Goal: Entertainment & Leisure: Browse casually

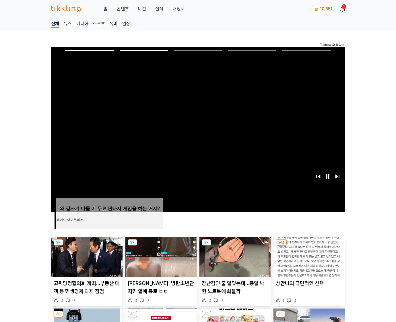
click at [308, 256] on img at bounding box center [308, 257] width 71 height 40
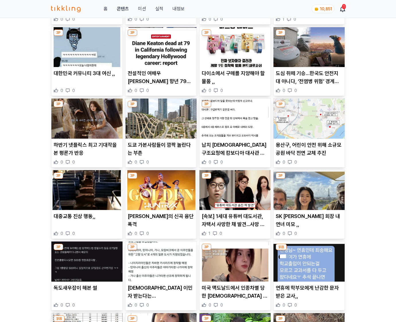
scroll to position [845, 0]
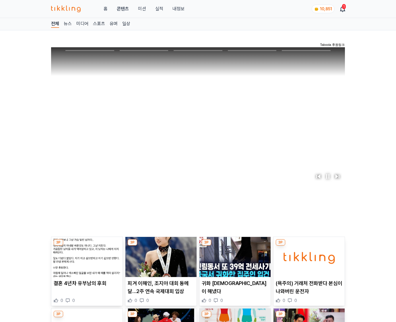
scroll to position [830, 0]
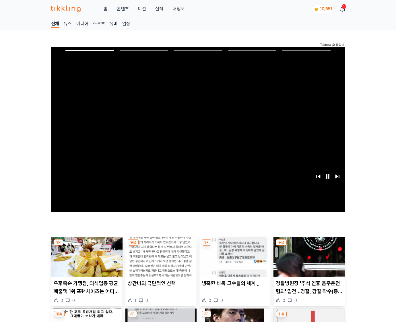
click at [308, 256] on img at bounding box center [308, 257] width 71 height 40
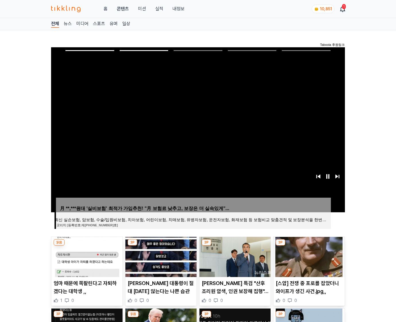
click at [308, 256] on img at bounding box center [308, 257] width 71 height 40
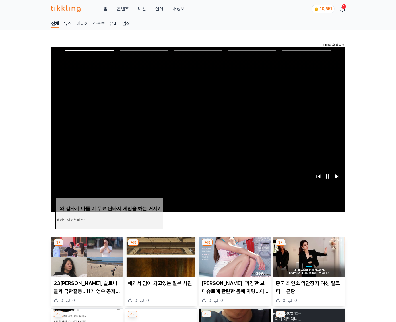
click at [308, 256] on img at bounding box center [308, 257] width 71 height 40
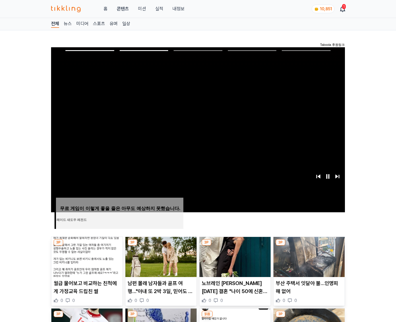
click at [308, 256] on img at bounding box center [308, 257] width 71 height 40
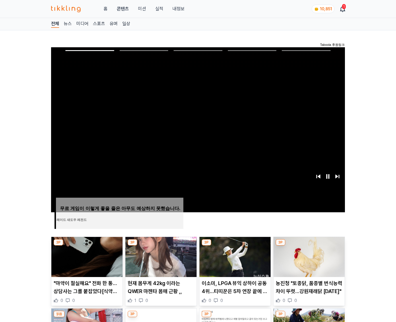
click at [308, 256] on img at bounding box center [308, 257] width 71 height 40
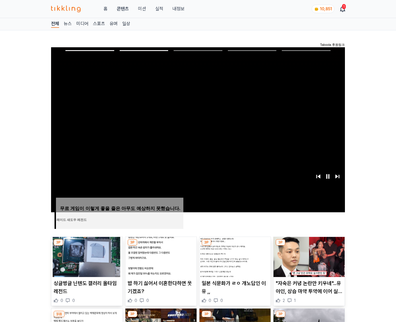
click at [308, 256] on img at bounding box center [308, 257] width 71 height 40
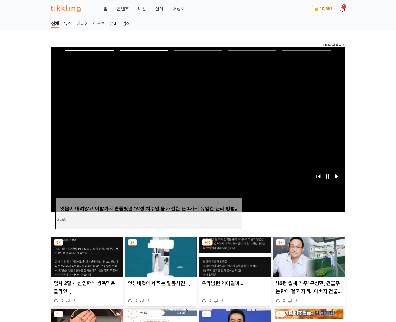
click at [308, 256] on img at bounding box center [308, 257] width 71 height 40
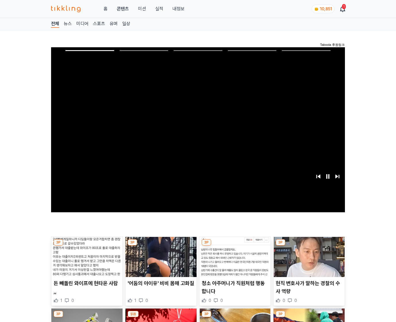
click at [308, 256] on img at bounding box center [308, 257] width 71 height 40
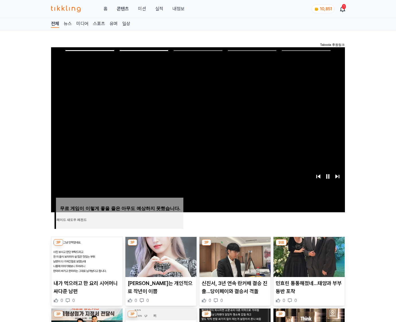
click at [308, 256] on img at bounding box center [308, 257] width 71 height 40
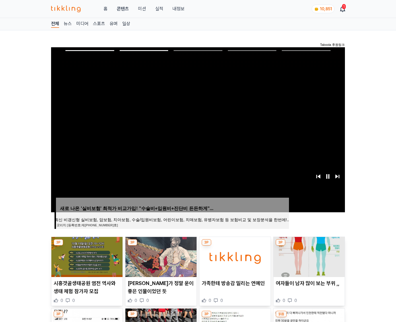
click at [308, 256] on img at bounding box center [308, 257] width 71 height 40
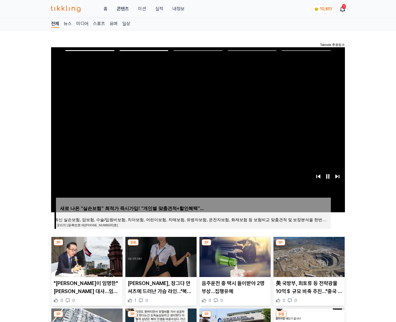
click at [308, 256] on img at bounding box center [308, 257] width 71 height 40
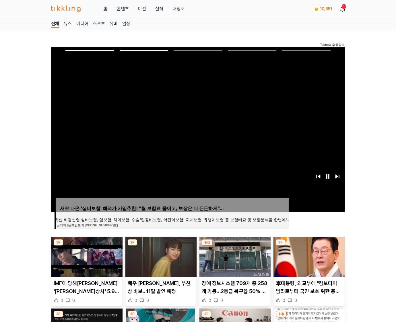
click at [308, 256] on img at bounding box center [308, 257] width 71 height 40
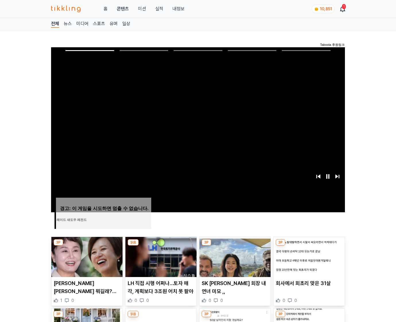
click at [308, 256] on img at bounding box center [308, 257] width 71 height 40
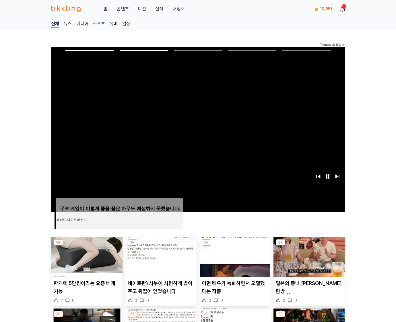
click at [308, 256] on img at bounding box center [308, 257] width 71 height 40
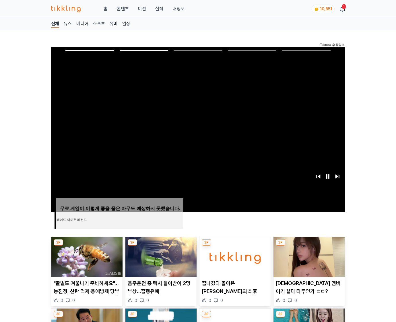
click at [308, 256] on img at bounding box center [308, 257] width 71 height 40
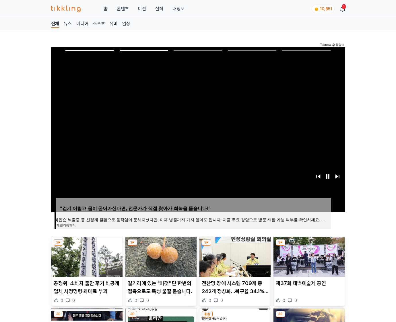
click at [308, 256] on img at bounding box center [308, 257] width 71 height 40
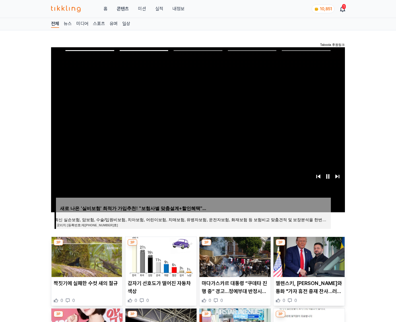
click at [308, 256] on img at bounding box center [308, 257] width 71 height 40
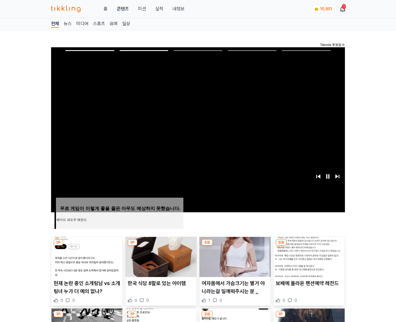
click at [308, 256] on img at bounding box center [308, 257] width 71 height 40
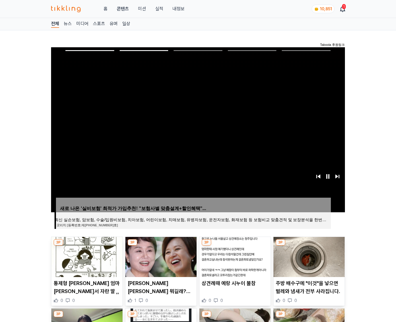
click at [308, 256] on img at bounding box center [308, 257] width 71 height 40
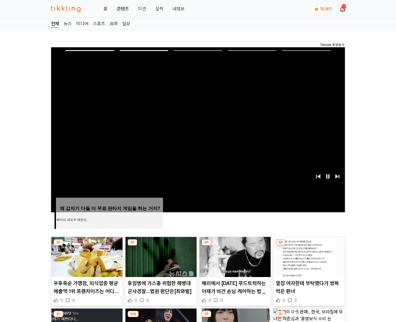
click at [308, 256] on img at bounding box center [308, 257] width 71 height 40
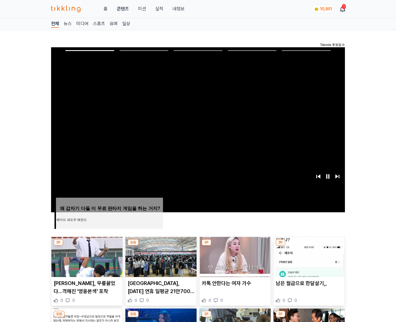
click at [308, 256] on img at bounding box center [308, 257] width 71 height 40
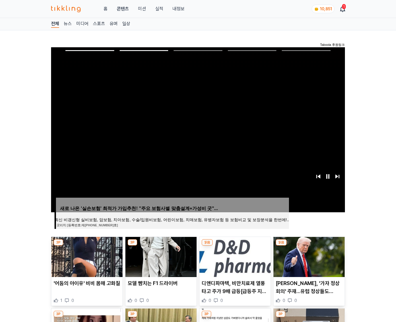
click at [308, 256] on img at bounding box center [308, 257] width 71 height 40
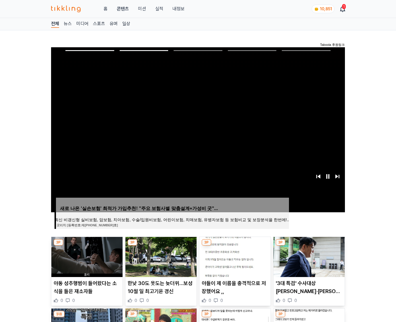
click at [308, 256] on img at bounding box center [308, 257] width 71 height 40
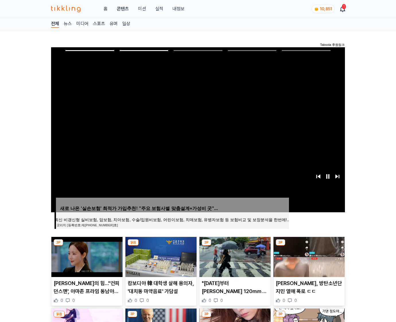
click at [308, 256] on img at bounding box center [308, 257] width 71 height 40
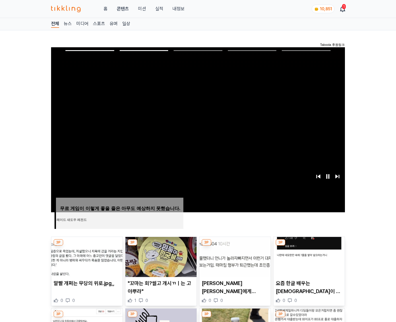
click at [308, 256] on img at bounding box center [308, 257] width 71 height 40
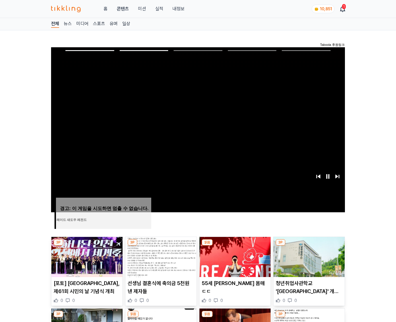
click at [308, 256] on img at bounding box center [308, 257] width 71 height 40
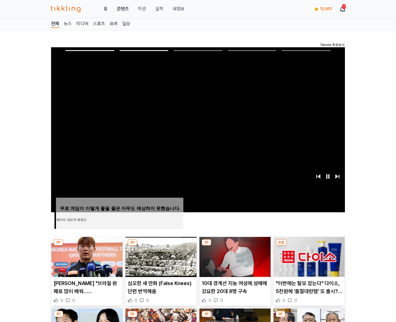
click at [308, 256] on img at bounding box center [308, 257] width 71 height 40
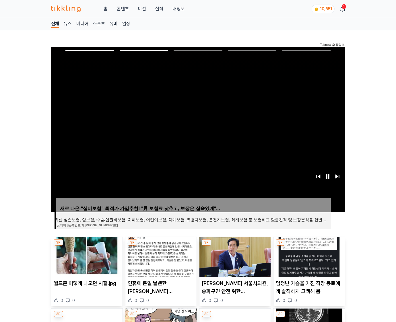
click at [308, 256] on img at bounding box center [308, 257] width 71 height 40
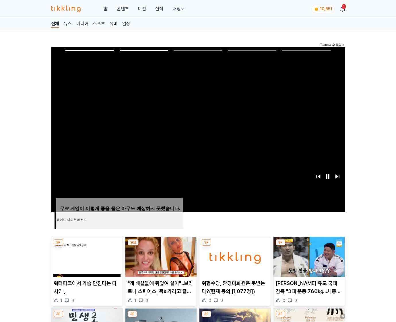
click at [308, 256] on img at bounding box center [308, 257] width 71 height 40
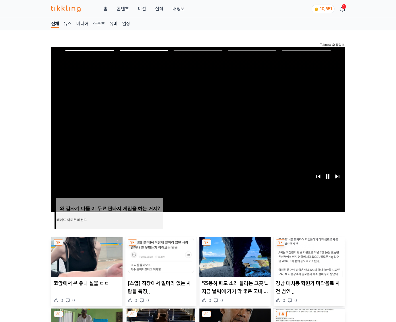
click at [308, 256] on img at bounding box center [308, 257] width 71 height 40
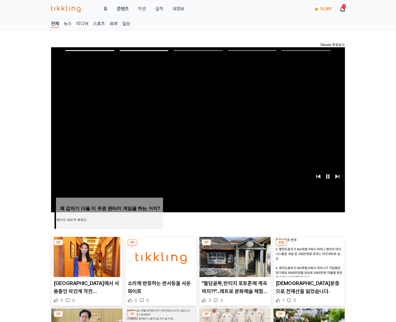
click at [308, 256] on img at bounding box center [308, 257] width 71 height 40
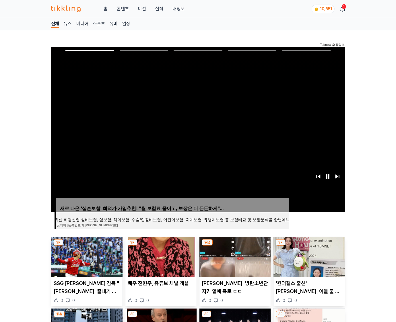
click at [308, 256] on img at bounding box center [308, 257] width 71 height 40
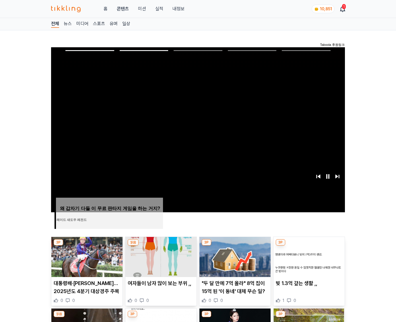
click at [308, 256] on img at bounding box center [308, 257] width 71 height 40
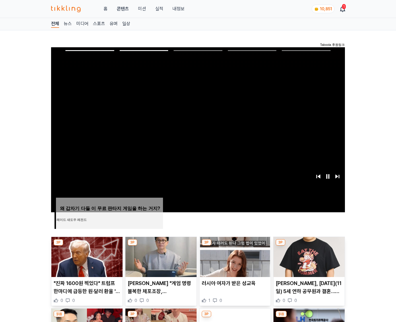
click at [308, 256] on img at bounding box center [308, 257] width 71 height 40
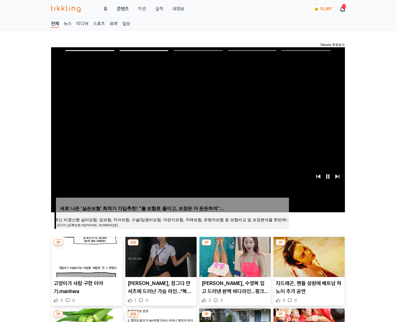
click at [308, 256] on img at bounding box center [308, 257] width 71 height 40
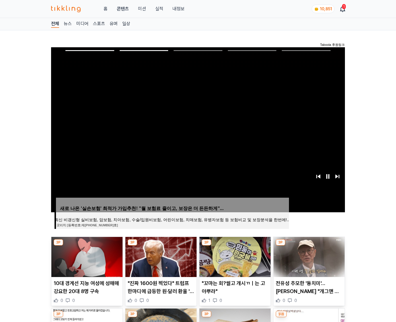
click at [308, 256] on img at bounding box center [308, 257] width 71 height 40
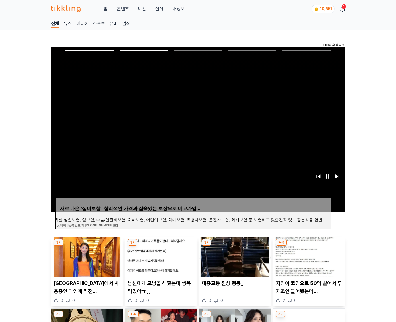
click at [308, 256] on img at bounding box center [308, 257] width 71 height 40
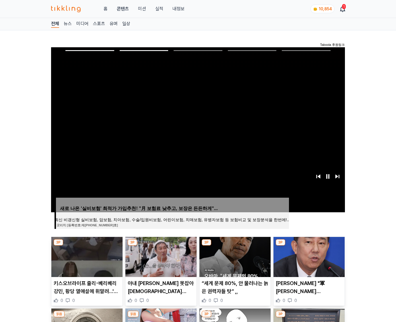
click at [308, 256] on img at bounding box center [308, 257] width 71 height 40
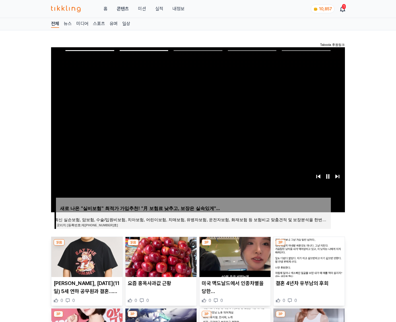
click at [308, 256] on img at bounding box center [308, 257] width 71 height 40
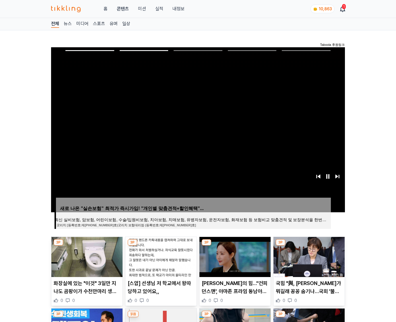
click at [308, 256] on img at bounding box center [308, 257] width 71 height 40
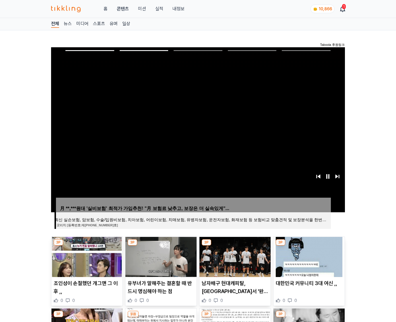
click at [308, 256] on img at bounding box center [308, 257] width 71 height 40
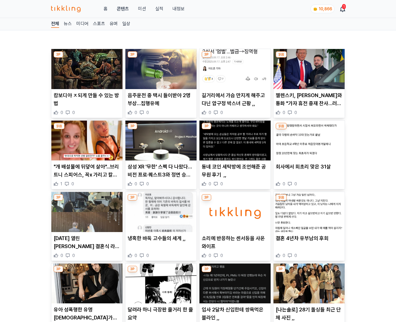
drag, startPoint x: 0, startPoint y: 0, endPoint x: 308, endPoint y: 256, distance: 400.7
click at [308, 256] on div "0 0" at bounding box center [309, 256] width 67 height 6
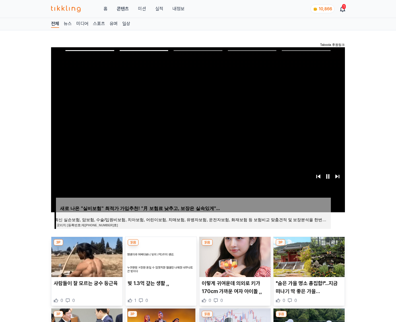
click at [308, 256] on img at bounding box center [308, 257] width 71 height 40
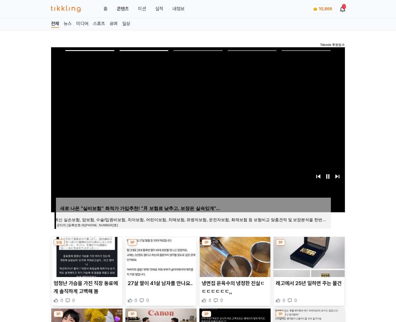
click at [308, 256] on img at bounding box center [308, 257] width 71 height 40
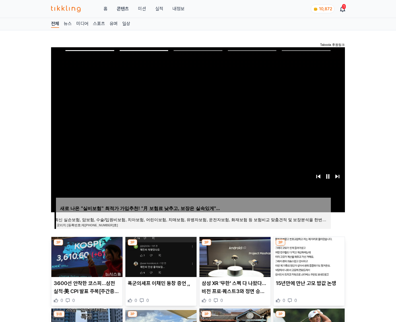
click at [308, 256] on img at bounding box center [308, 257] width 71 height 40
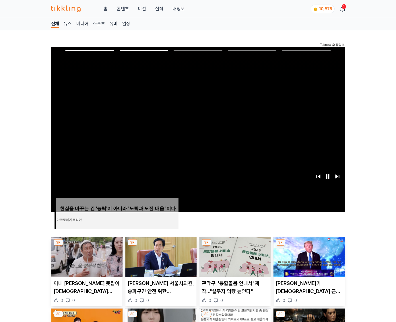
click at [308, 256] on img at bounding box center [308, 257] width 71 height 40
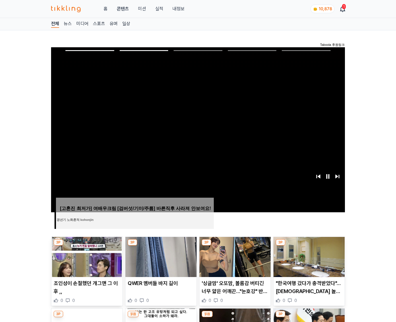
click at [308, 256] on img at bounding box center [308, 257] width 71 height 40
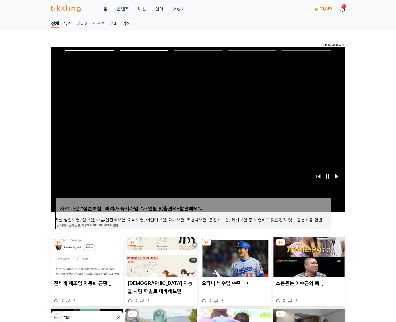
click at [308, 256] on img at bounding box center [308, 257] width 71 height 40
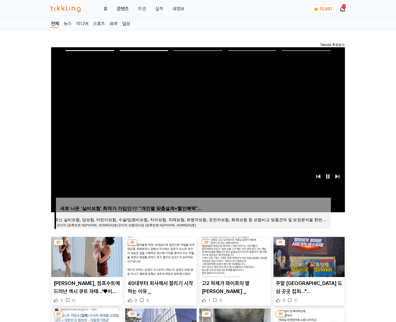
click at [308, 256] on img at bounding box center [308, 257] width 71 height 40
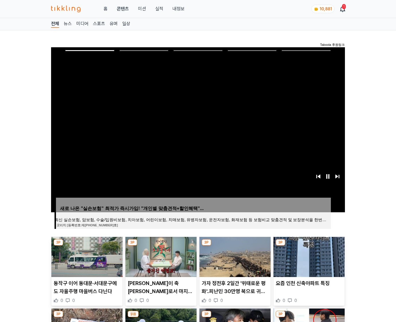
click at [308, 256] on img at bounding box center [308, 257] width 71 height 40
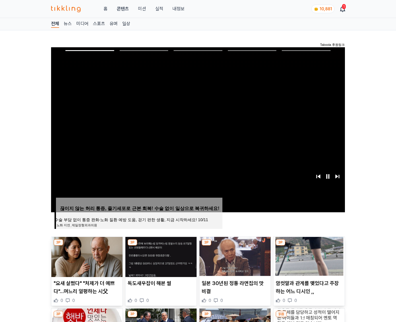
click at [308, 256] on img at bounding box center [308, 257] width 71 height 40
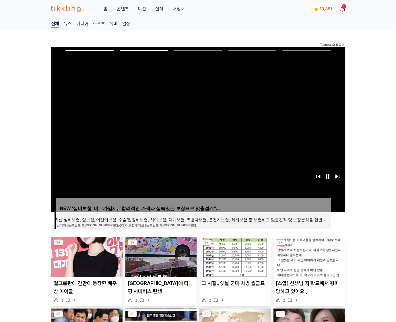
click at [308, 256] on img at bounding box center [308, 257] width 71 height 40
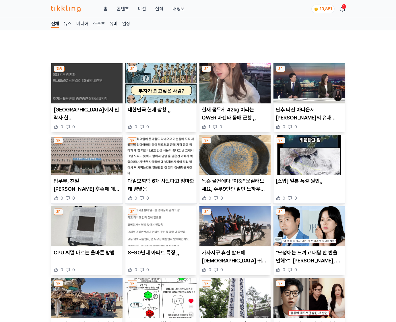
click at [308, 256] on p ""모성애는 느끼고 대답 한 번을 안해?"...이병헌, 제작보고회 현장서 '손예진 인성' 폭로 '아역배우 홀대' 논란" at bounding box center [309, 257] width 67 height 16
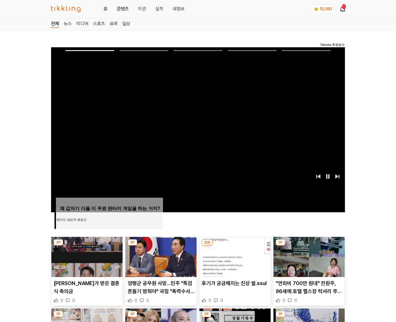
click at [308, 256] on img at bounding box center [308, 257] width 71 height 40
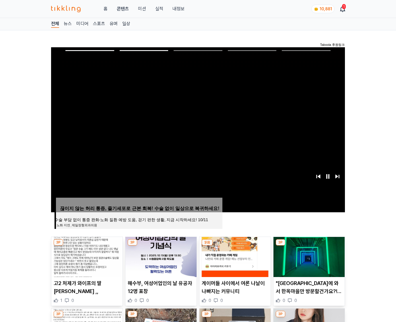
click at [308, 256] on img at bounding box center [308, 257] width 71 height 40
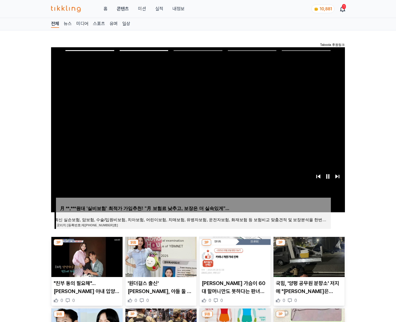
click at [308, 256] on img at bounding box center [308, 257] width 71 height 40
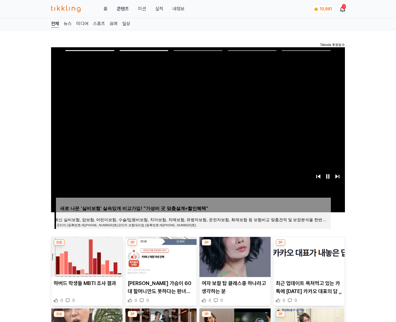
click at [308, 256] on img at bounding box center [308, 257] width 71 height 40
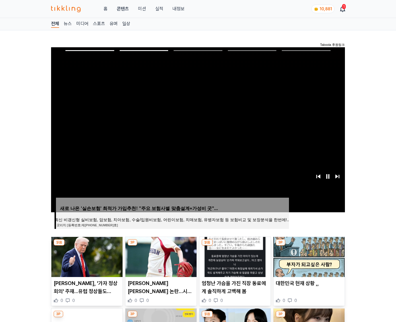
click at [308, 256] on img at bounding box center [308, 257] width 71 height 40
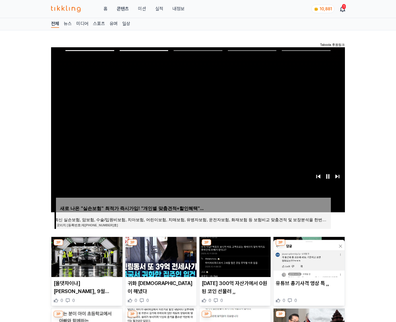
click at [308, 256] on img at bounding box center [308, 257] width 71 height 40
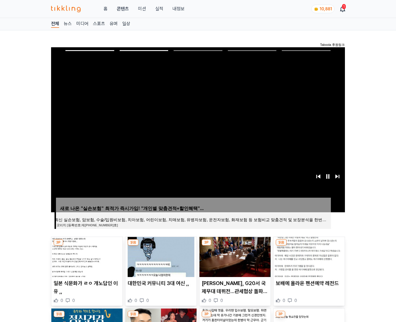
click at [308, 256] on img at bounding box center [308, 257] width 71 height 40
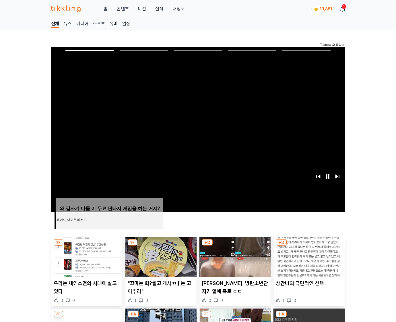
click at [308, 256] on img at bounding box center [308, 257] width 71 height 40
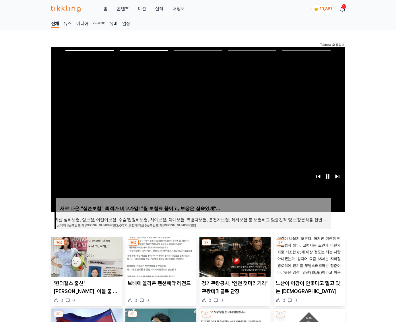
click at [308, 256] on img at bounding box center [308, 257] width 71 height 40
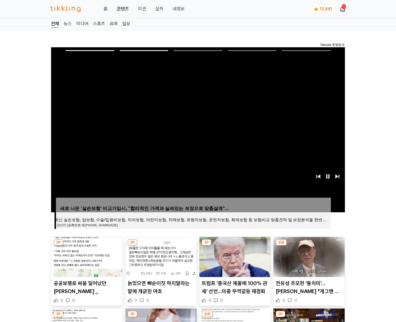
click at [308, 256] on img at bounding box center [308, 257] width 71 height 40
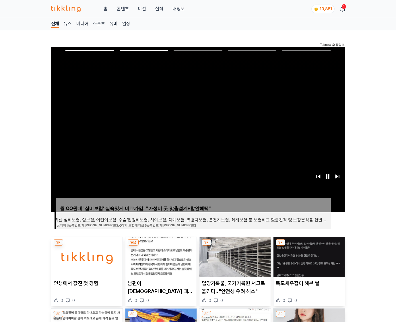
click at [308, 256] on img at bounding box center [308, 257] width 71 height 40
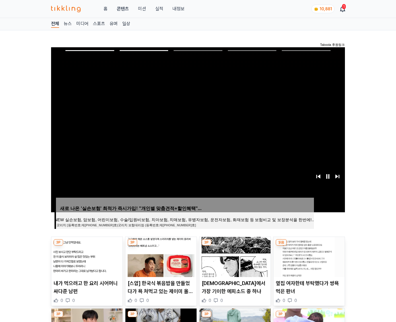
click at [308, 256] on img at bounding box center [308, 257] width 71 height 40
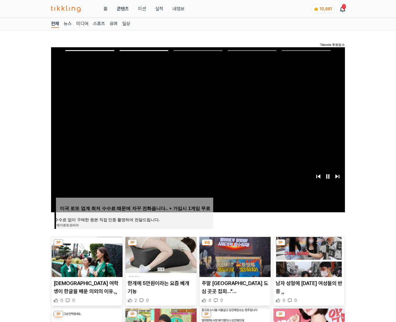
click at [308, 256] on img at bounding box center [308, 257] width 71 height 40
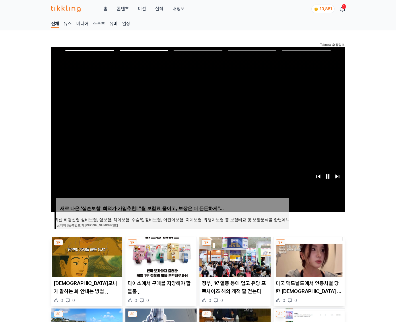
click at [308, 256] on img at bounding box center [308, 257] width 71 height 40
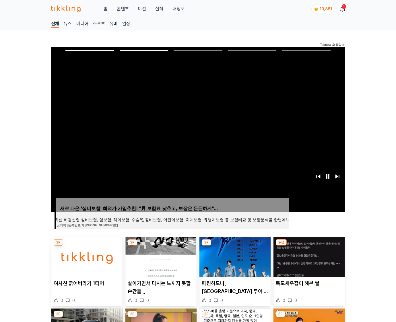
click at [308, 256] on img at bounding box center [308, 257] width 71 height 40
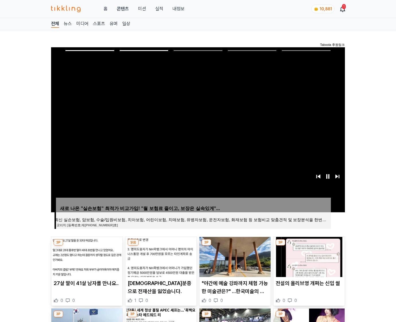
click at [308, 256] on img at bounding box center [308, 257] width 71 height 40
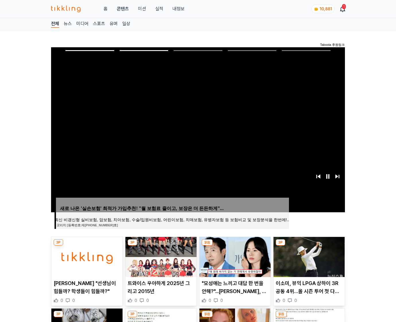
click at [308, 256] on img at bounding box center [308, 257] width 71 height 40
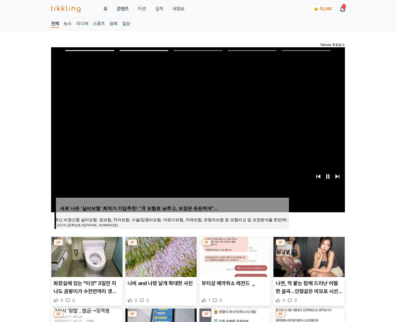
click at [308, 256] on img at bounding box center [308, 257] width 71 height 40
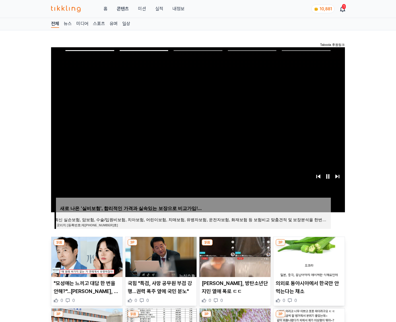
click at [308, 256] on img at bounding box center [308, 257] width 71 height 40
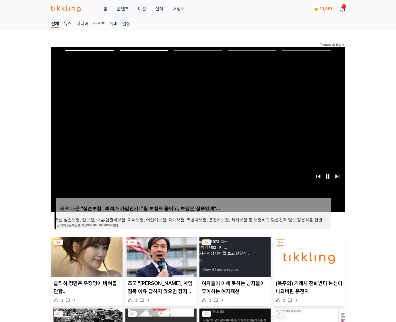
click at [308, 256] on img at bounding box center [308, 257] width 71 height 40
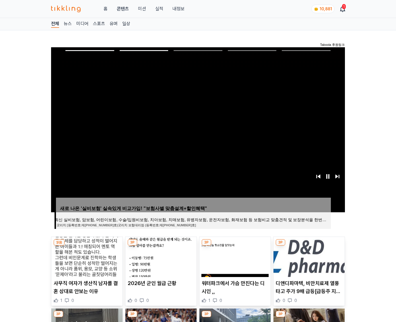
click at [308, 256] on img at bounding box center [308, 257] width 71 height 40
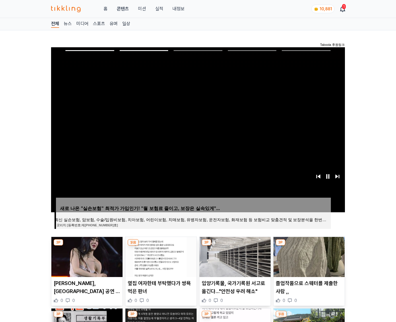
click at [308, 256] on img at bounding box center [308, 257] width 71 height 40
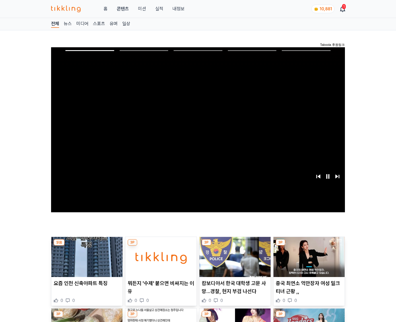
click at [308, 256] on img at bounding box center [308, 257] width 71 height 40
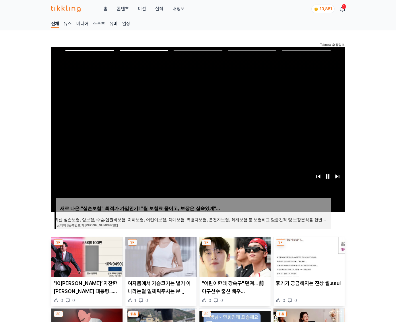
click at [308, 256] on img at bounding box center [308, 257] width 71 height 40
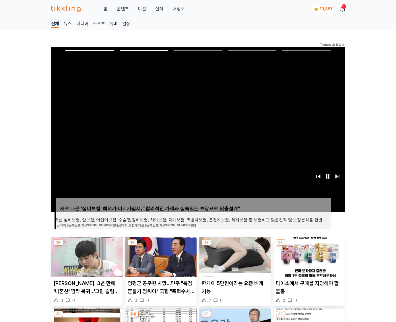
click at [308, 256] on img at bounding box center [308, 257] width 71 height 40
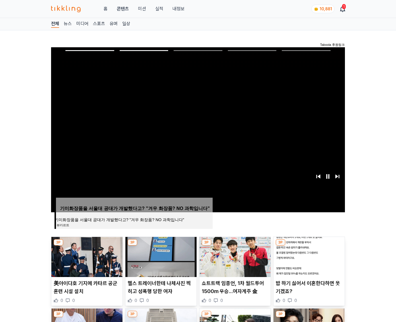
click at [308, 256] on img at bounding box center [308, 257] width 71 height 40
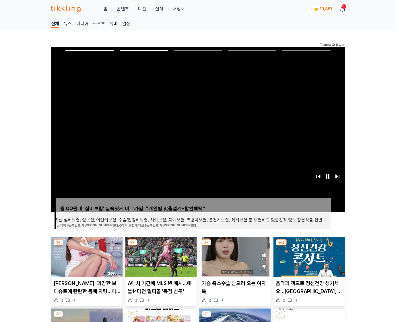
click at [308, 256] on img at bounding box center [308, 257] width 71 height 40
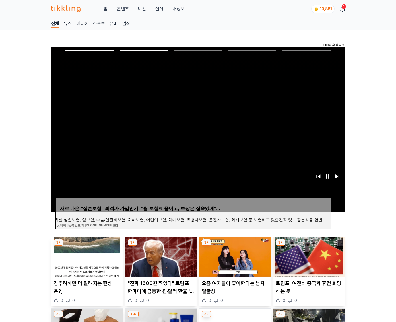
click at [308, 256] on img at bounding box center [308, 257] width 71 height 40
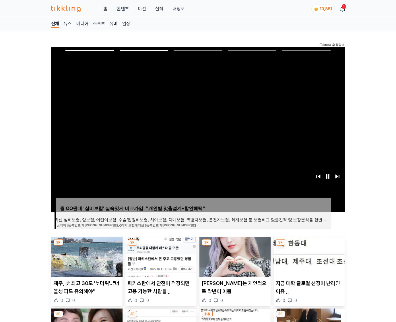
click at [308, 256] on img at bounding box center [308, 257] width 71 height 40
